Goal: Task Accomplishment & Management: Use online tool/utility

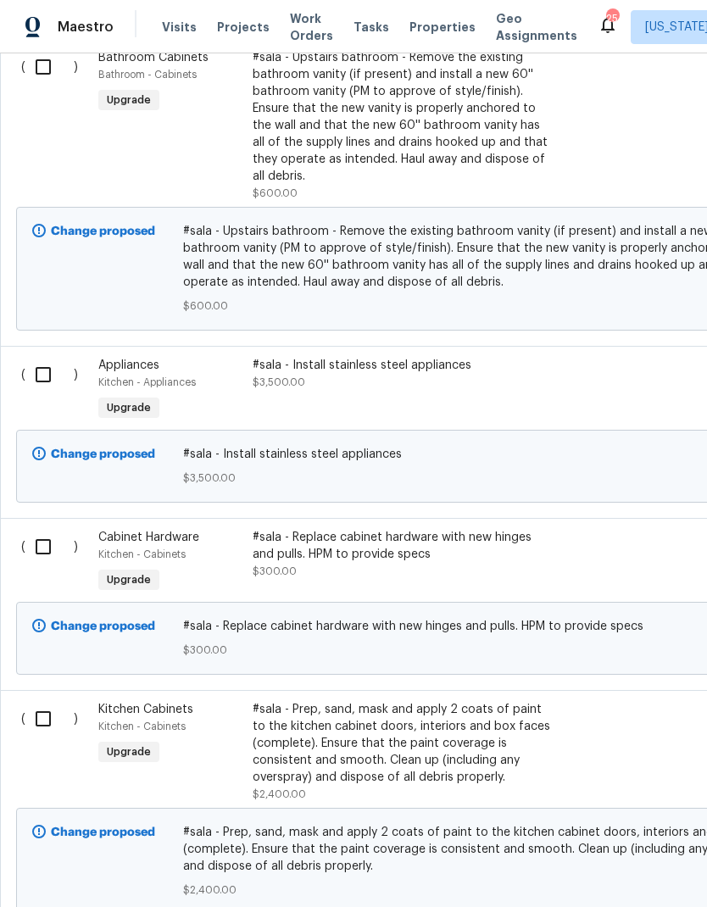
scroll to position [1040, 0]
click at [448, 387] on div "#sala - Install stainless steel appliances $3,500.00" at bounding box center [401, 374] width 298 height 34
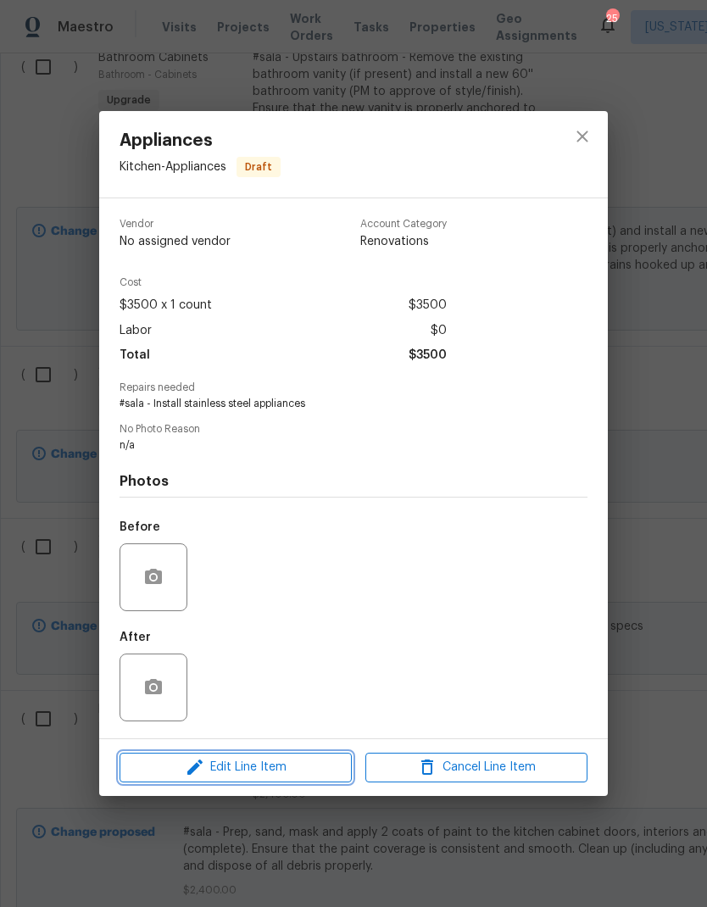
click at [302, 774] on span "Edit Line Item" at bounding box center [236, 767] width 222 height 21
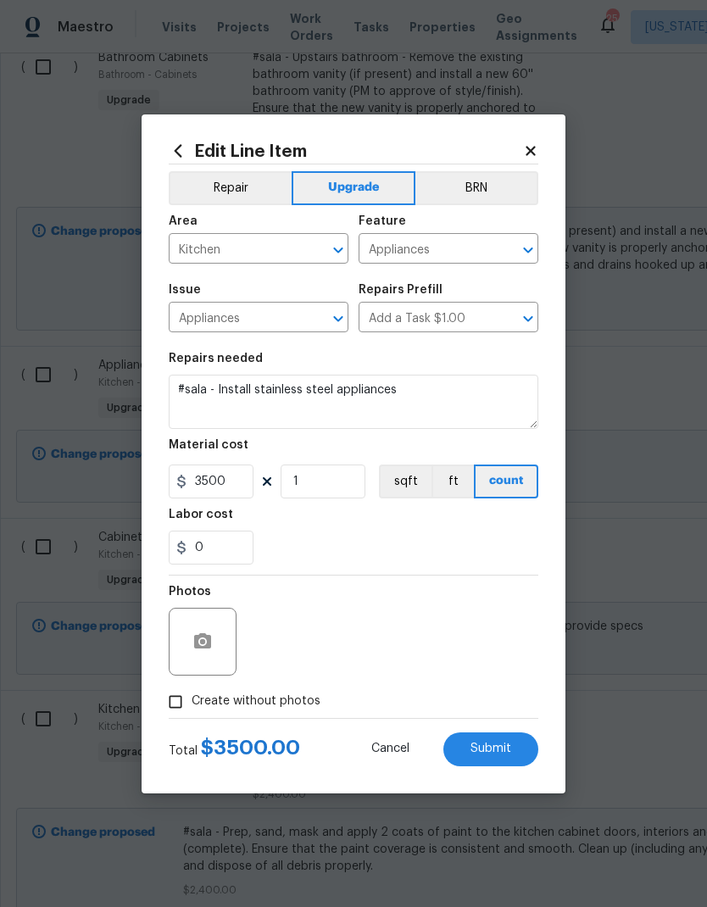
click at [614, 463] on body "Maestro Visits Projects Work Orders Tasks Properties Geo Assignments 25 Washing…" at bounding box center [353, 453] width 707 height 907
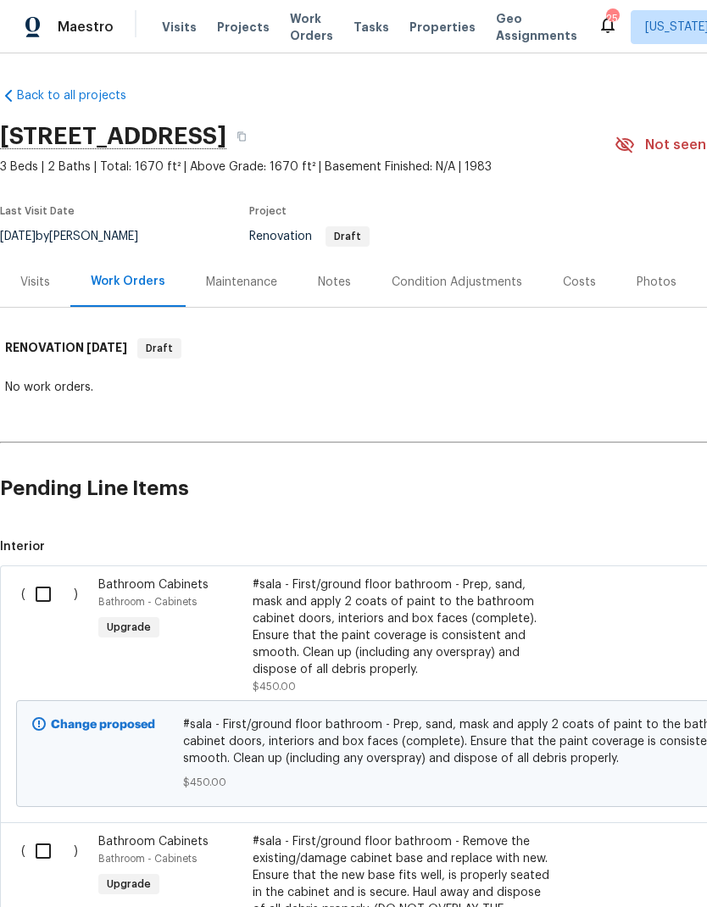
scroll to position [0, 0]
click at [332, 284] on div "Notes" at bounding box center [334, 282] width 33 height 17
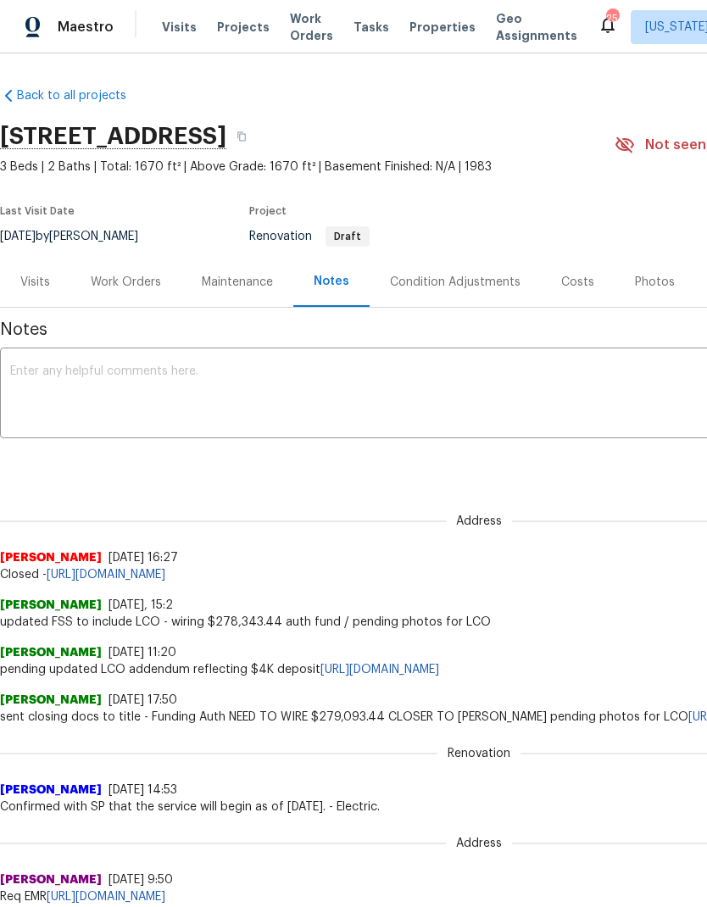
click at [141, 285] on div "Work Orders" at bounding box center [126, 282] width 70 height 17
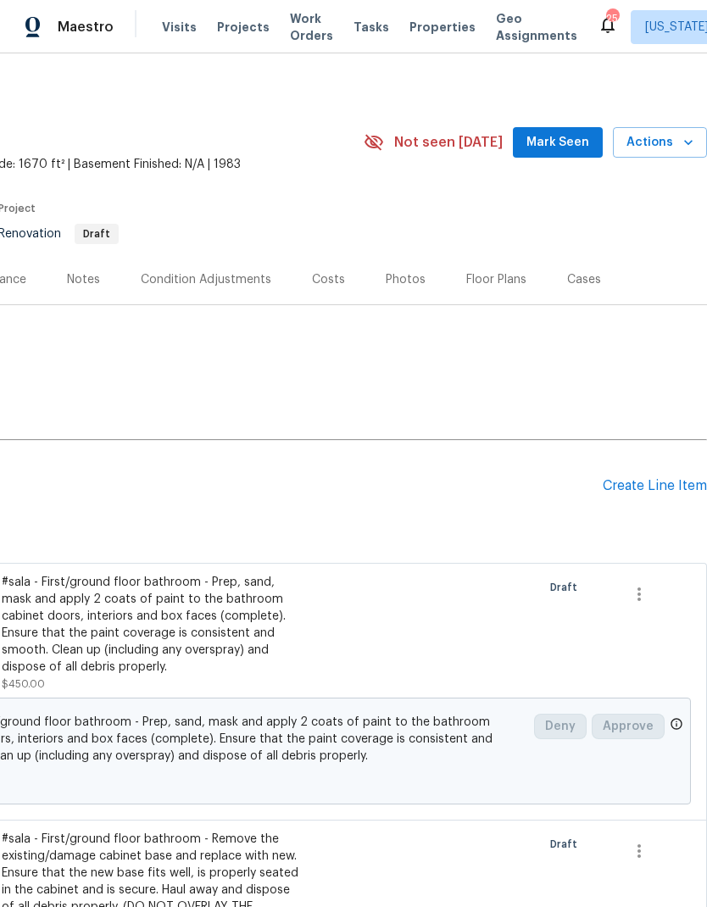
scroll to position [3, 251]
click at [630, 481] on div "Create Line Item" at bounding box center [654, 486] width 104 height 16
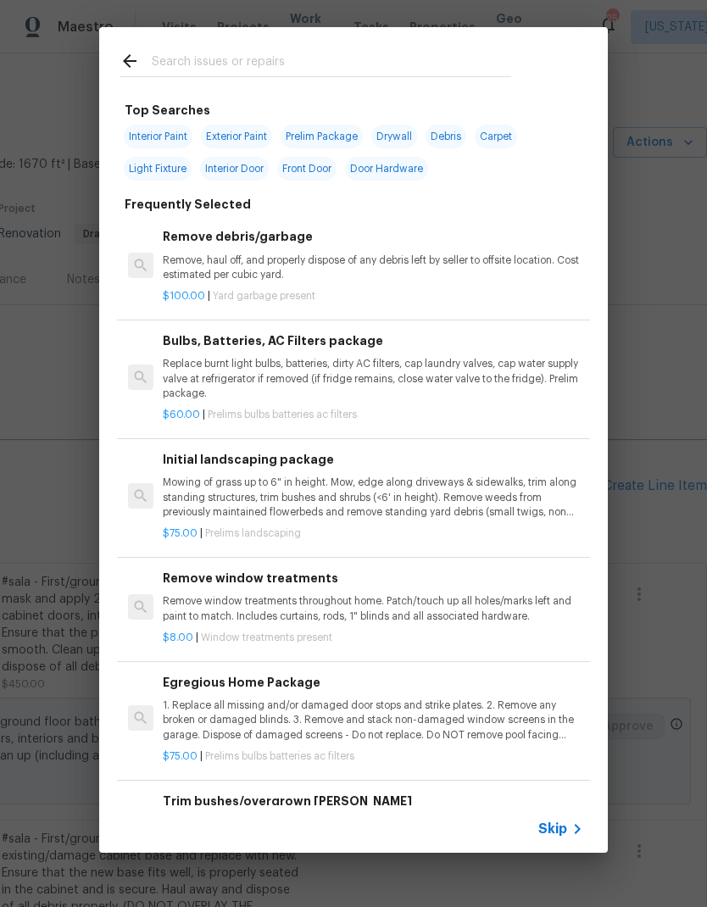
click at [448, 65] on input "text" at bounding box center [331, 63] width 359 height 25
click at [149, 131] on span "Interior Paint" at bounding box center [158, 137] width 69 height 24
type input "Interior Paint"
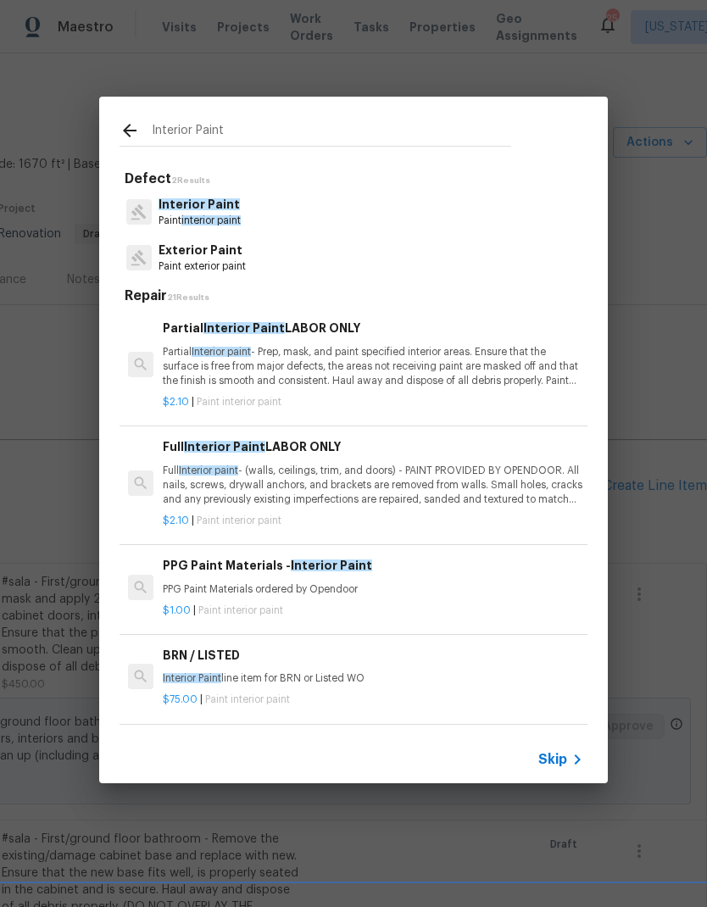
click at [400, 488] on p "Full Interior paint - (walls, ceilings, trim, and doors) - PAINT PROVIDED BY OP…" at bounding box center [373, 484] width 420 height 43
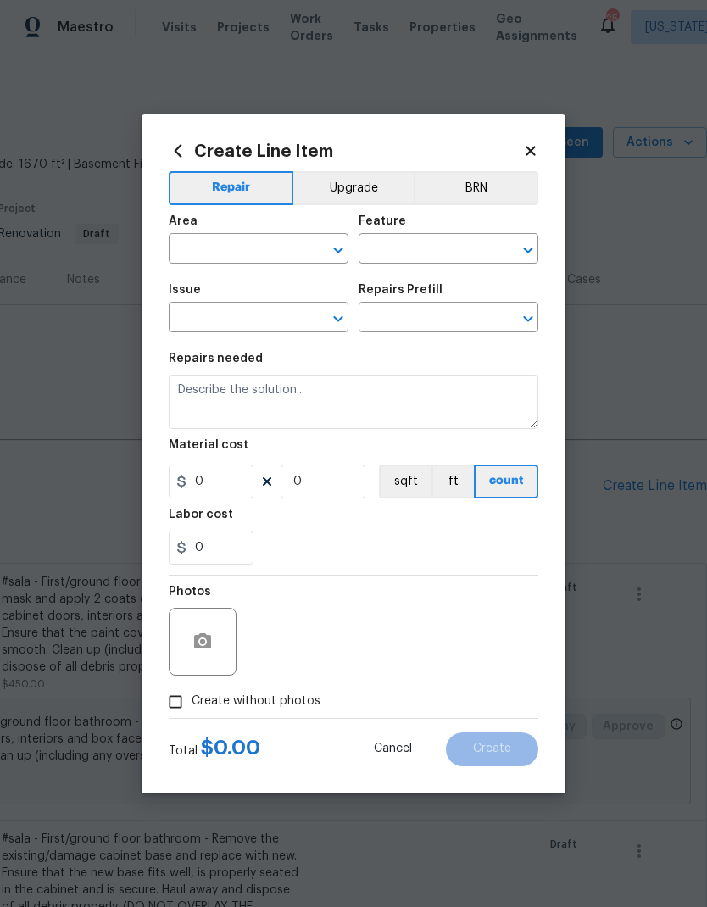
type input "Overall Paint"
type input "Interior Paint"
type input "Full Interior Paint LABOR ONLY $2.10"
type textarea "Full Interior paint - (walls, ceilings, trim, and doors) - PAINT PROVIDED BY OP…"
type input "2.1"
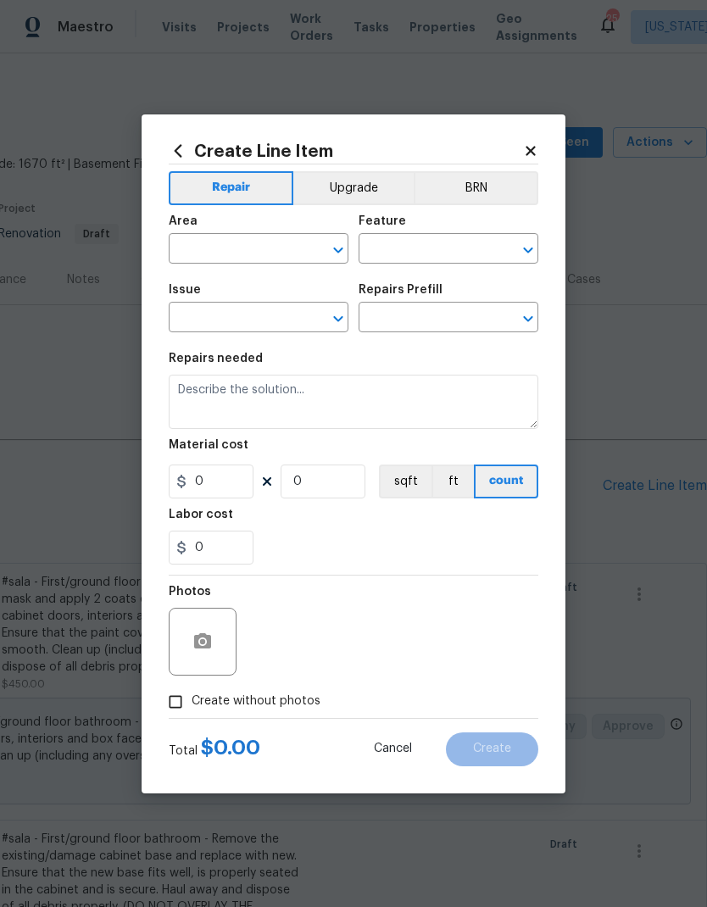
type input "1"
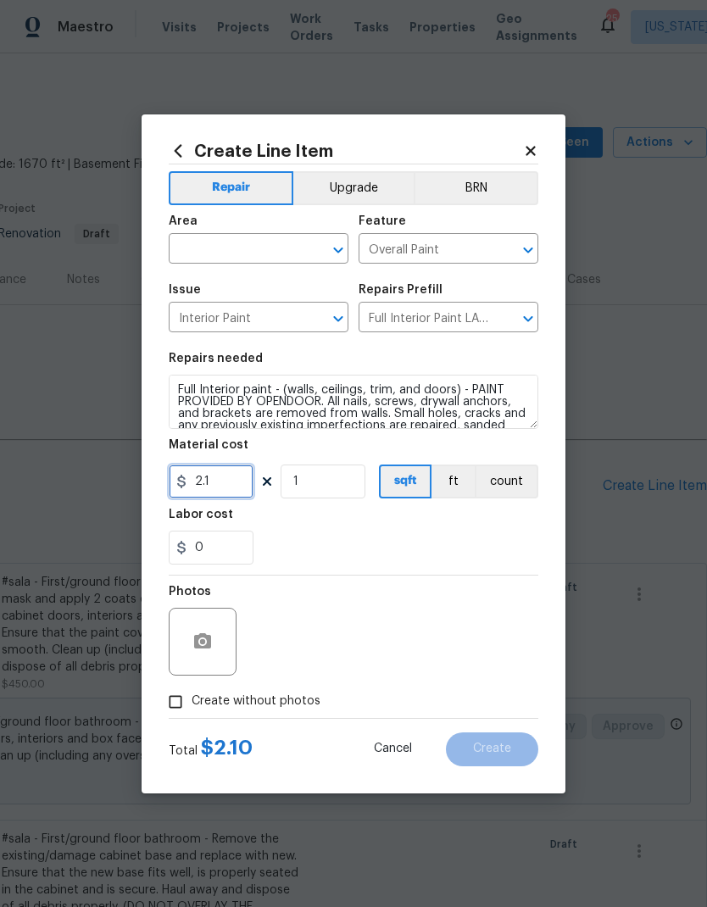
click at [225, 477] on input "2.1" at bounding box center [211, 481] width 85 height 34
click at [333, 475] on input "1" at bounding box center [322, 481] width 85 height 34
type input "2.1"
click at [370, 528] on div "Labor cost" at bounding box center [353, 519] width 369 height 22
click at [332, 478] on input "1670" at bounding box center [322, 481] width 85 height 34
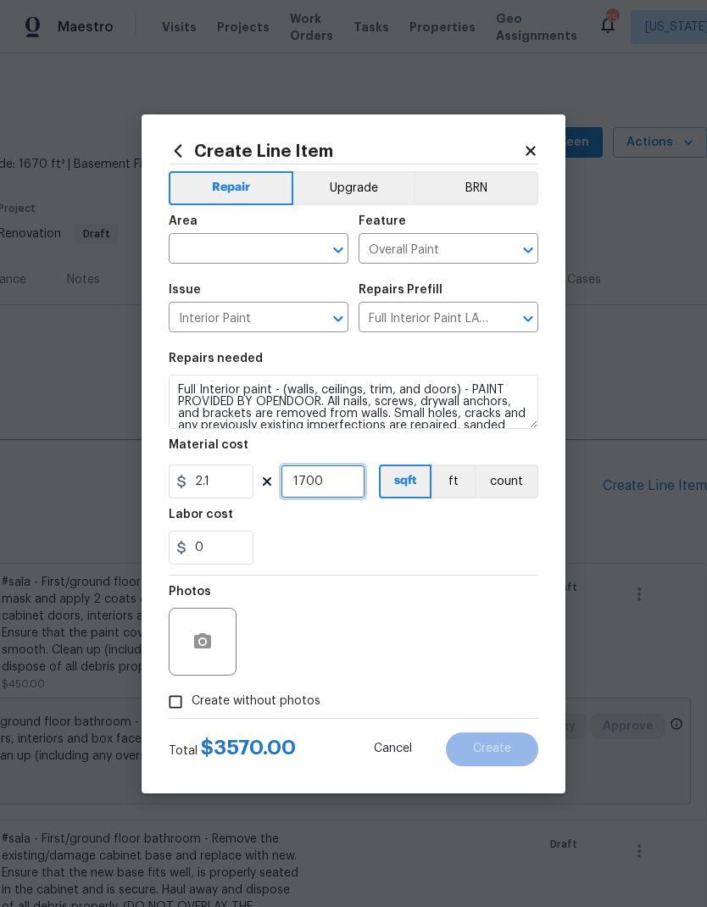
type input "1700"
click at [359, 536] on div "0" at bounding box center [353, 547] width 369 height 34
click at [331, 253] on icon "Open" at bounding box center [338, 250] width 20 height 20
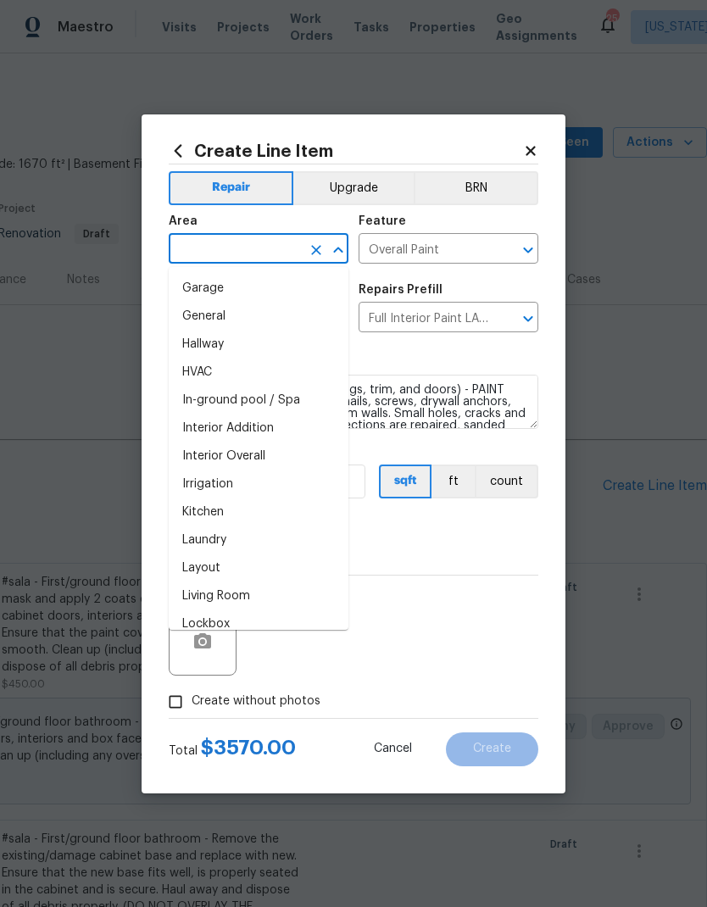
scroll to position [530, 0]
click at [280, 448] on li "Interior Overall" at bounding box center [259, 457] width 180 height 28
type input "Interior Overall"
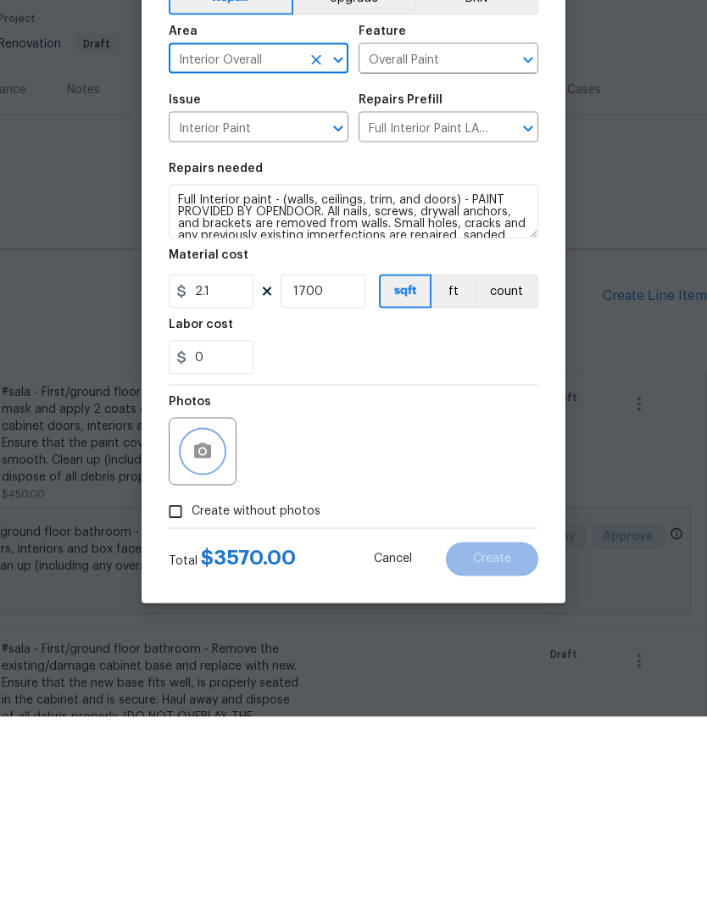
click at [214, 621] on button "button" at bounding box center [202, 641] width 41 height 41
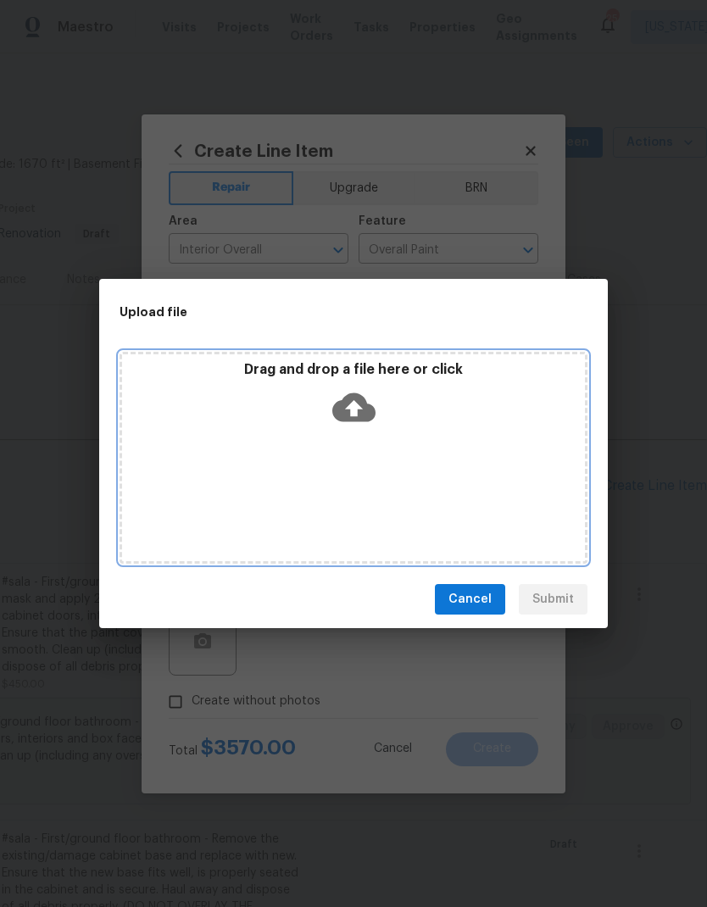
click at [369, 419] on icon at bounding box center [353, 407] width 43 height 29
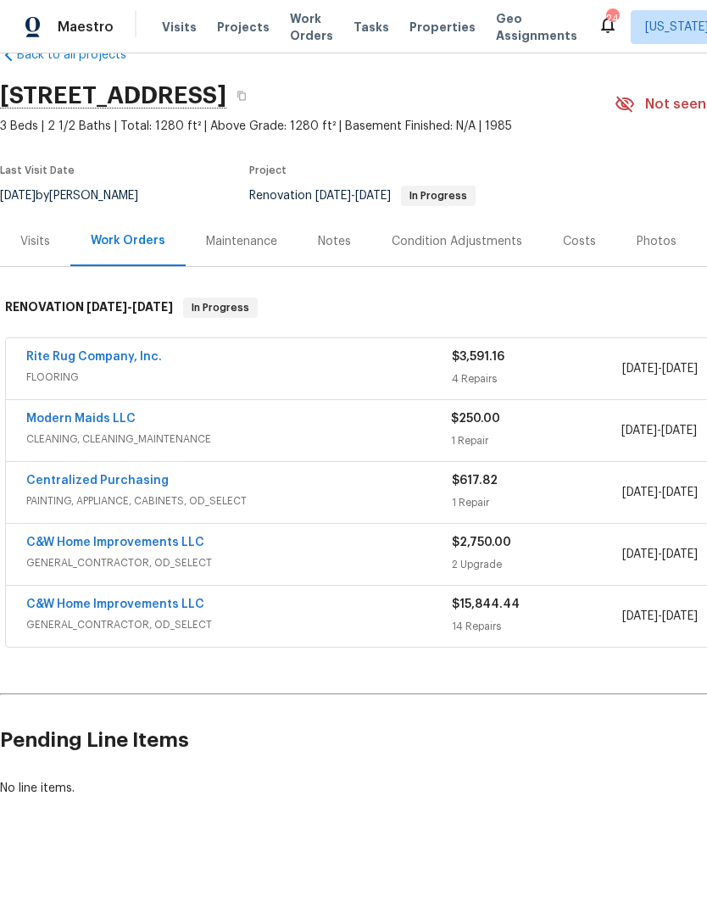
scroll to position [41, 0]
click at [122, 360] on link "Rite Rug Company, Inc." at bounding box center [94, 357] width 136 height 12
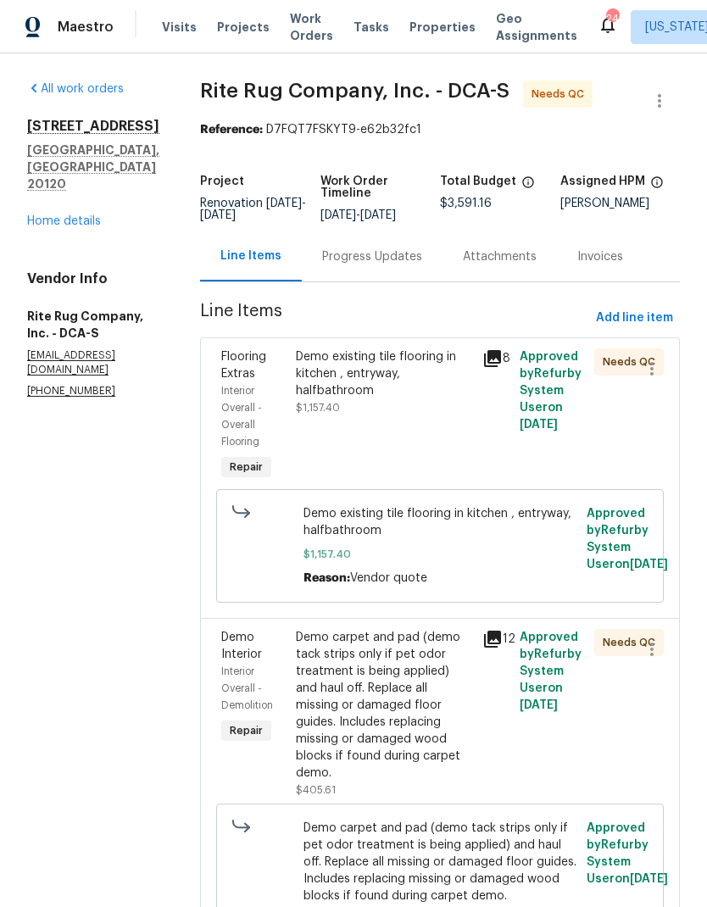
click at [360, 264] on div "Progress Updates" at bounding box center [372, 256] width 100 height 17
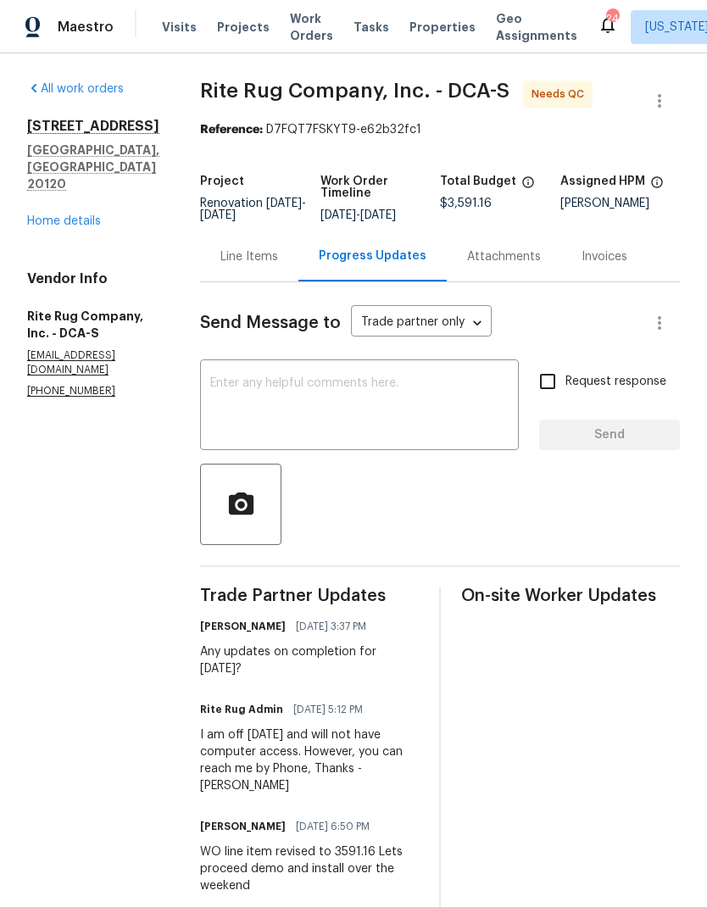
click at [85, 225] on link "Home details" at bounding box center [64, 221] width 74 height 12
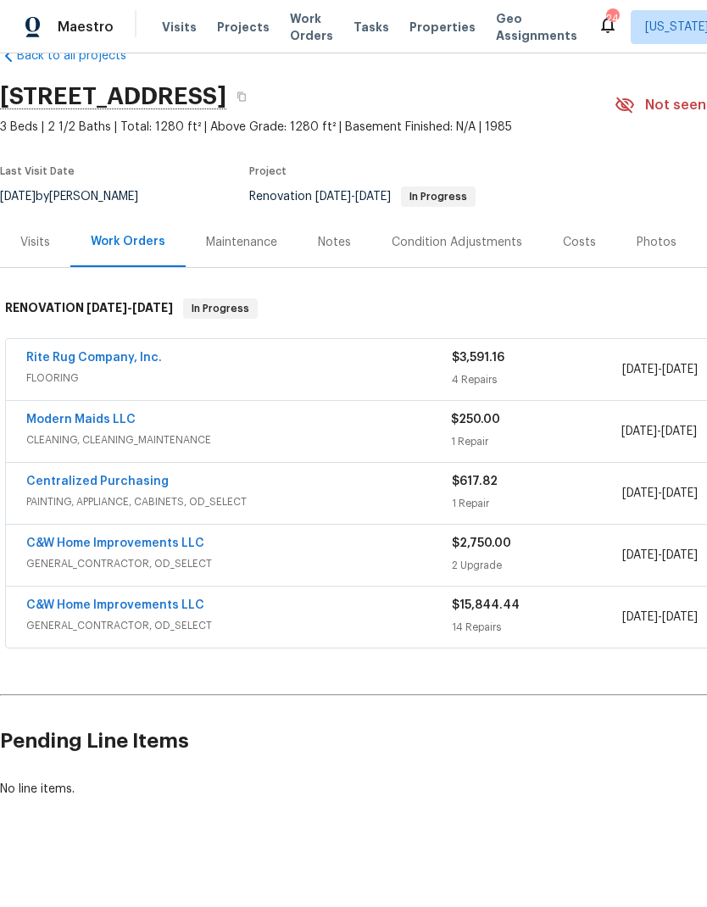
scroll to position [40, 0]
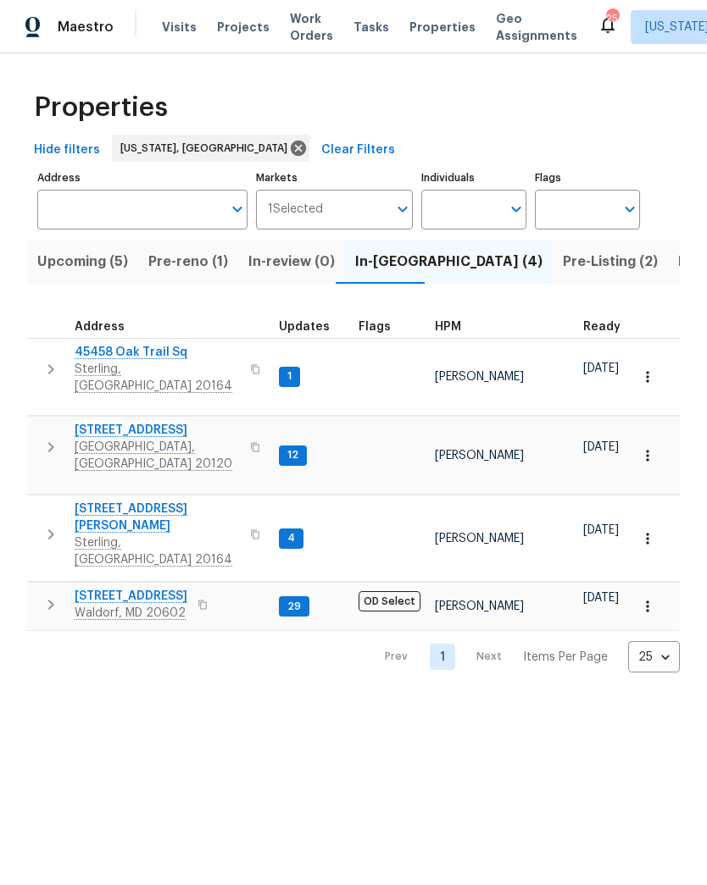
click at [194, 269] on span "Pre-reno (1)" at bounding box center [188, 262] width 80 height 24
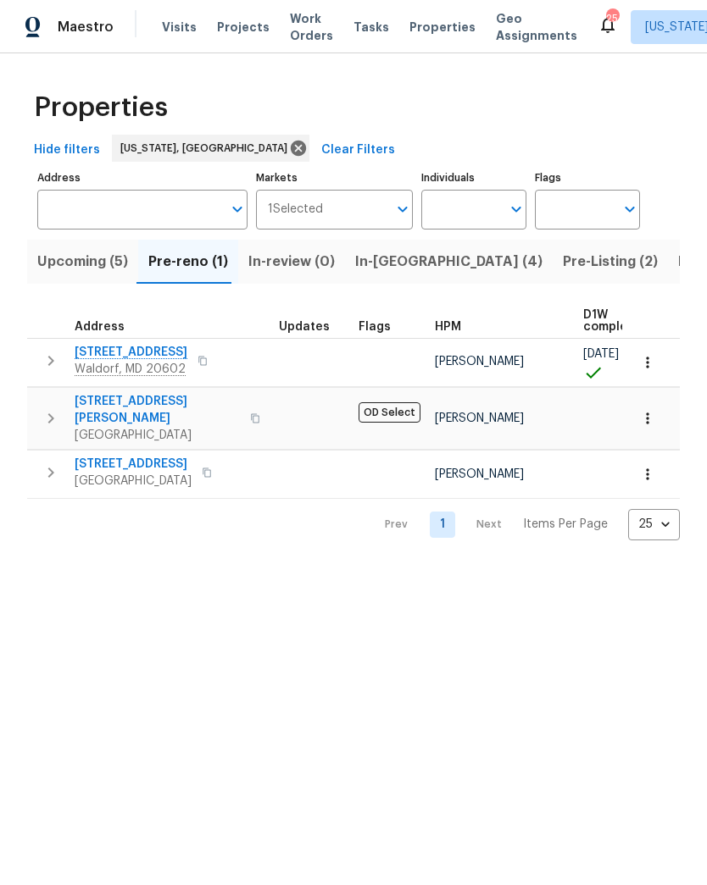
click at [92, 259] on span "Upcoming (5)" at bounding box center [82, 262] width 91 height 24
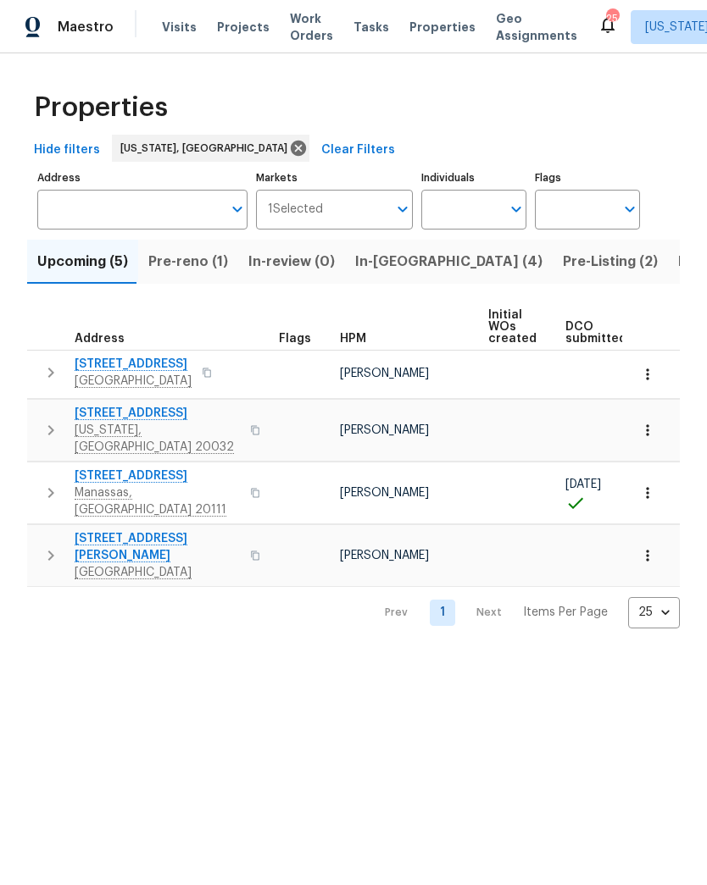
click at [514, 656] on html "Maestro Visits Projects Work Orders Tasks Properties Geo Assignments [GEOGRAPHI…" at bounding box center [353, 328] width 707 height 656
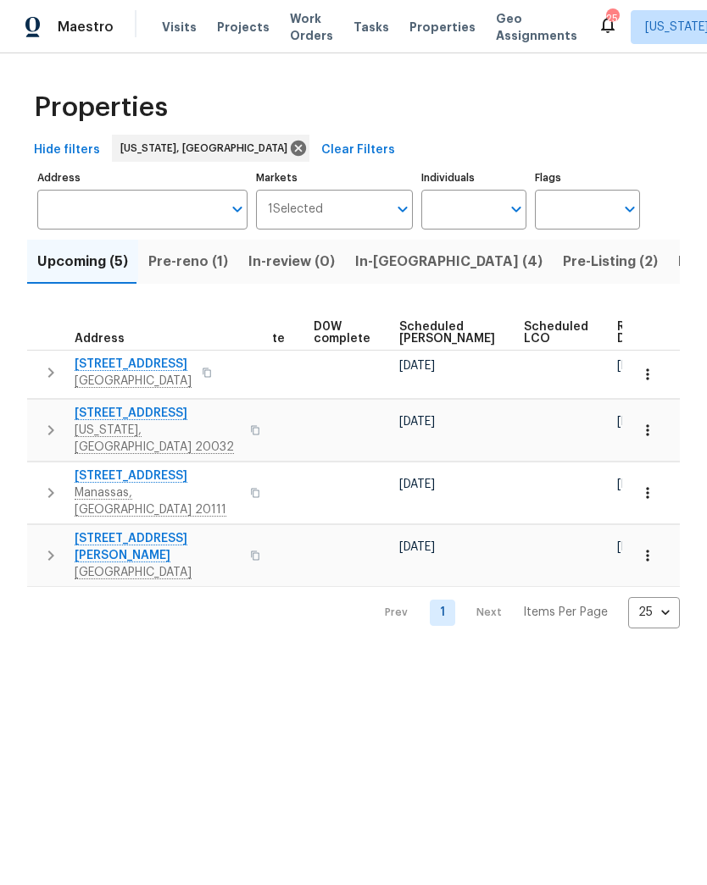
scroll to position [0, 426]
click at [186, 258] on span "Pre-reno (1)" at bounding box center [188, 262] width 80 height 24
